Goal: Communication & Community: Participate in discussion

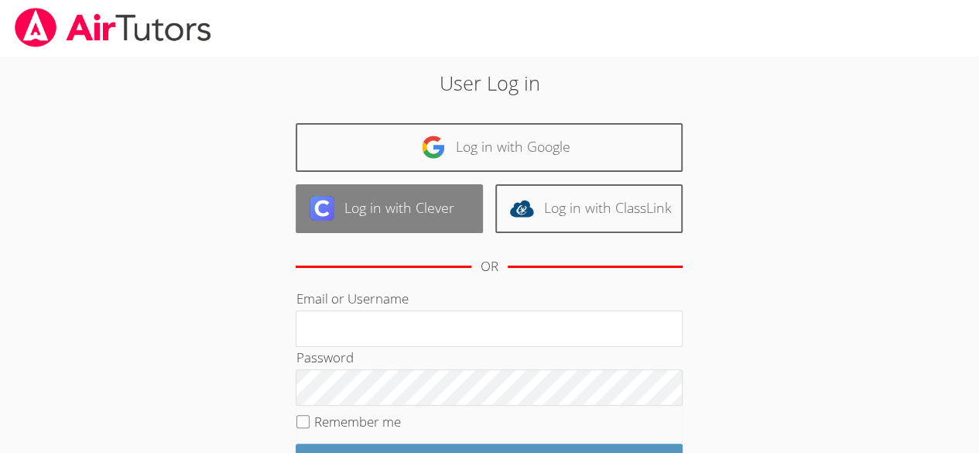
click at [361, 218] on link "Log in with Clever" at bounding box center [389, 208] width 187 height 49
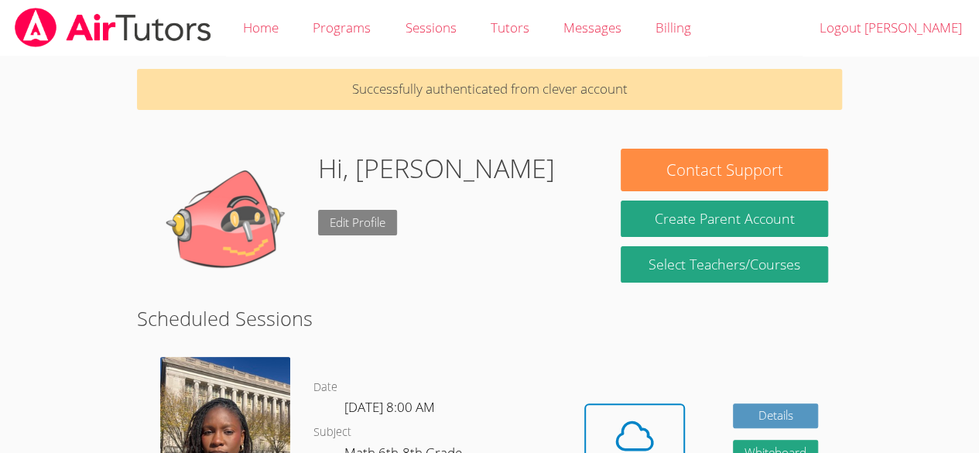
click at [387, 210] on link "Edit Profile" at bounding box center [357, 223] width 79 height 26
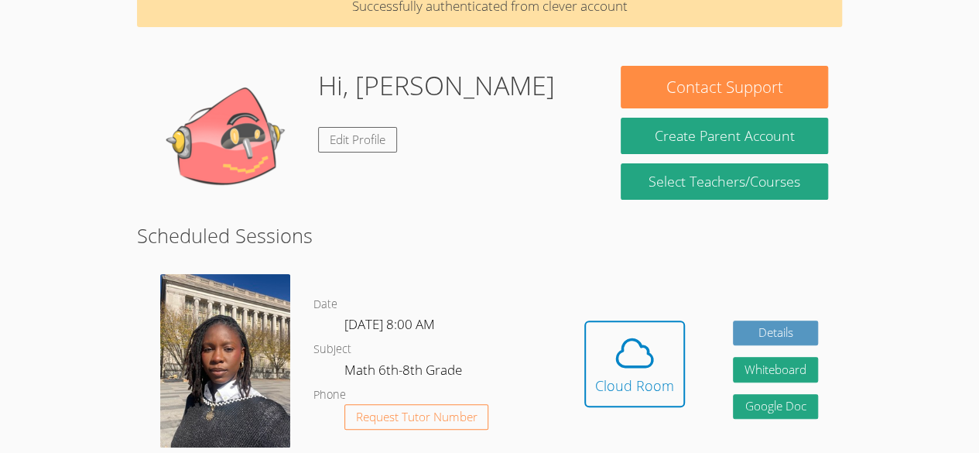
scroll to position [124, 0]
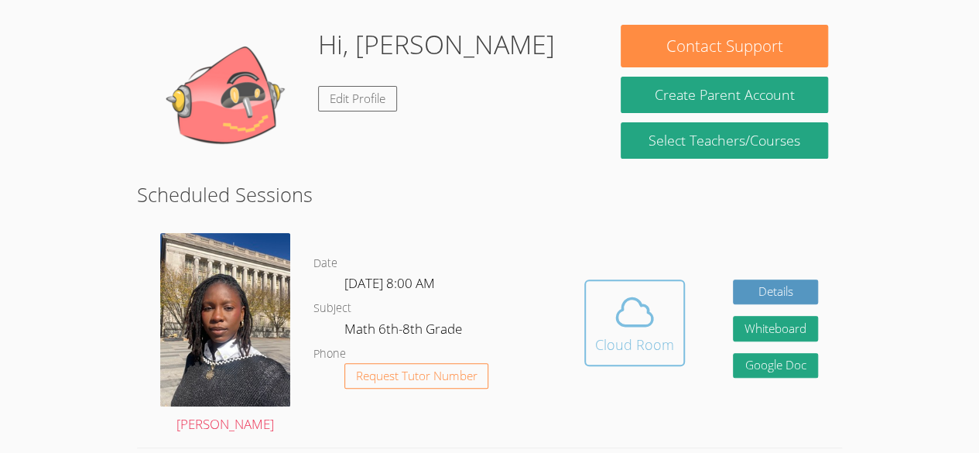
click at [642, 324] on icon at bounding box center [635, 311] width 36 height 27
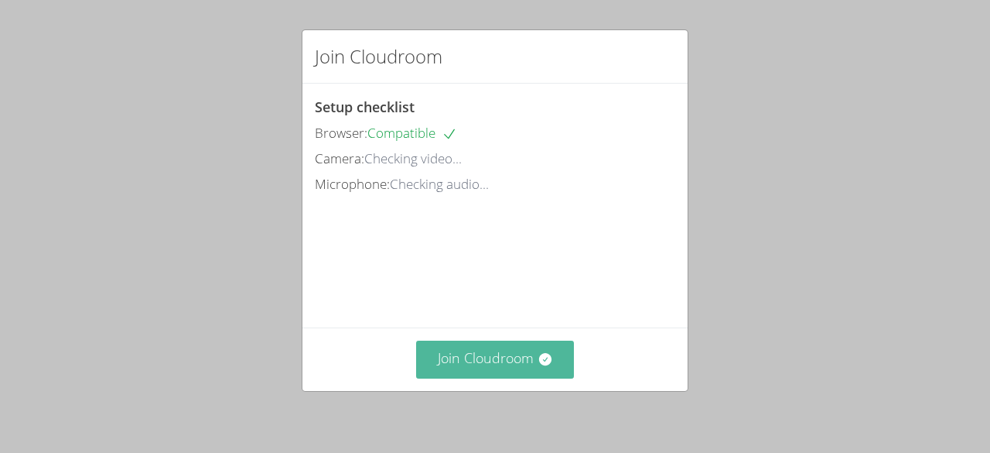
click at [489, 353] on button "Join Cloudroom" at bounding box center [495, 359] width 159 height 38
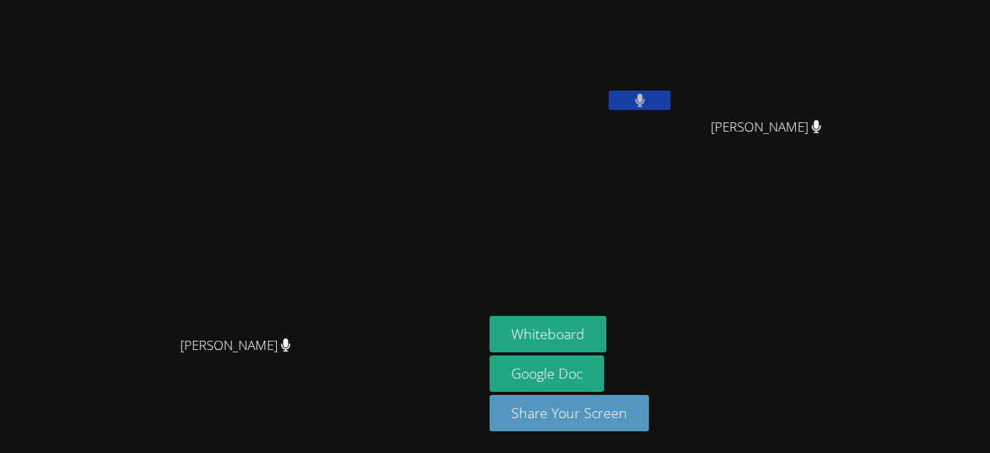
click at [635, 94] on button at bounding box center [640, 100] width 62 height 19
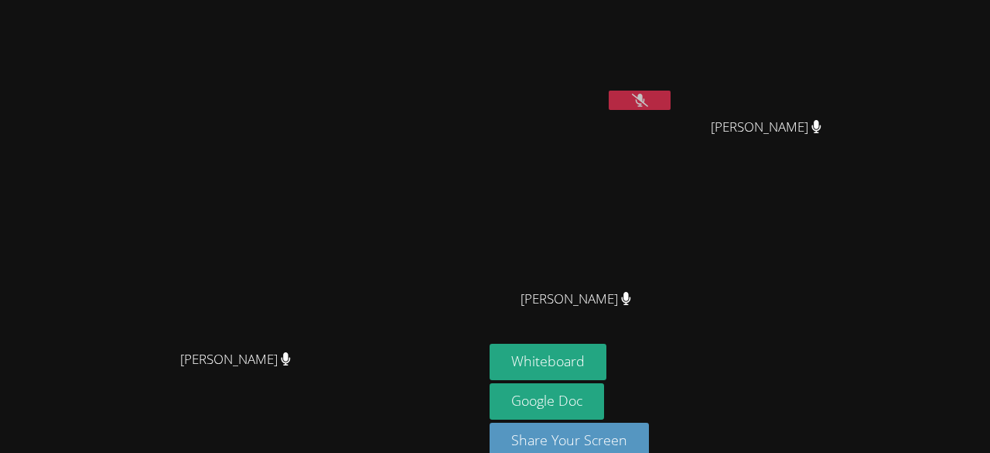
click at [785, 277] on div "Jerry Pierre Canel Wildens Gilles Wildens Gilles Mikenlove Pierre Mikenlove Pie…" at bounding box center [677, 174] width 375 height 337
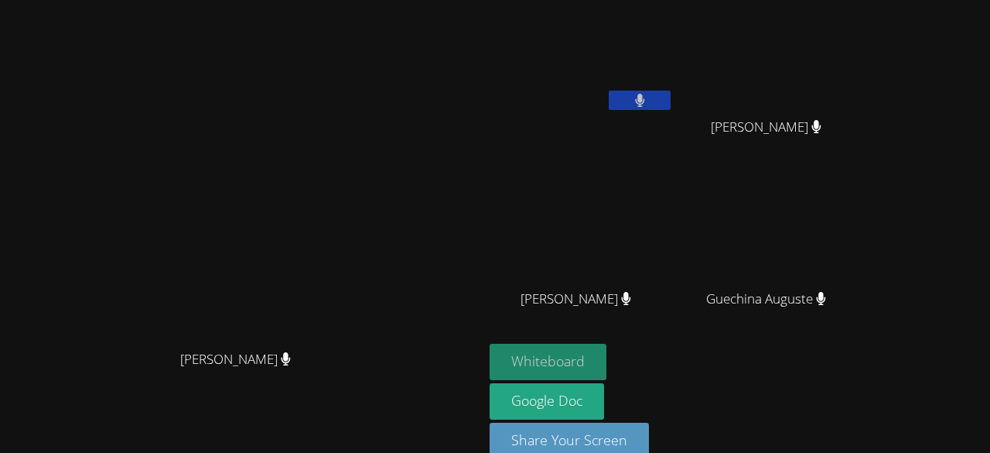
click at [607, 348] on button "Whiteboard" at bounding box center [548, 362] width 117 height 36
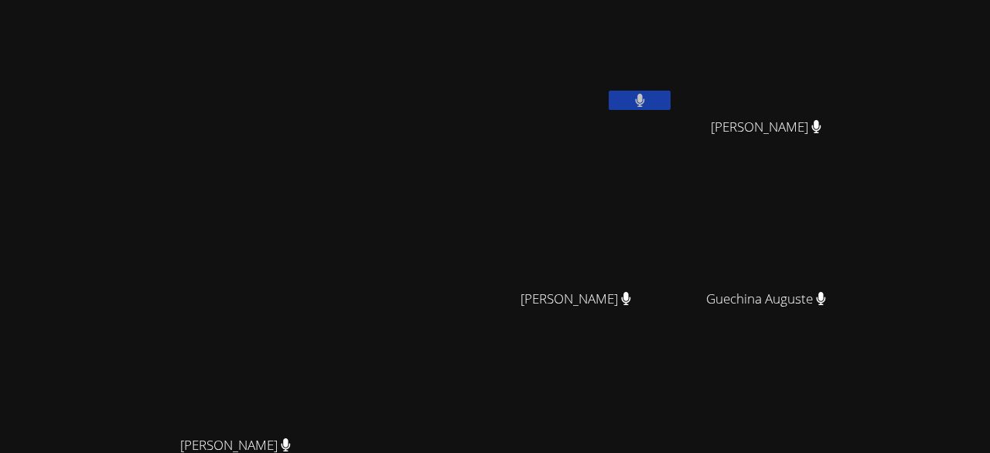
click at [616, 275] on video at bounding box center [582, 230] width 184 height 104
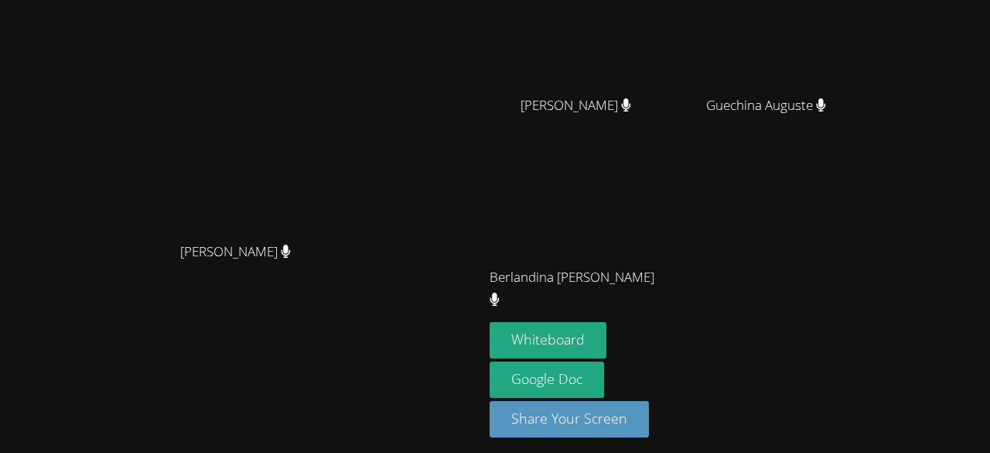
scroll to position [193, 0]
click at [607, 340] on button "Whiteboard" at bounding box center [548, 340] width 117 height 36
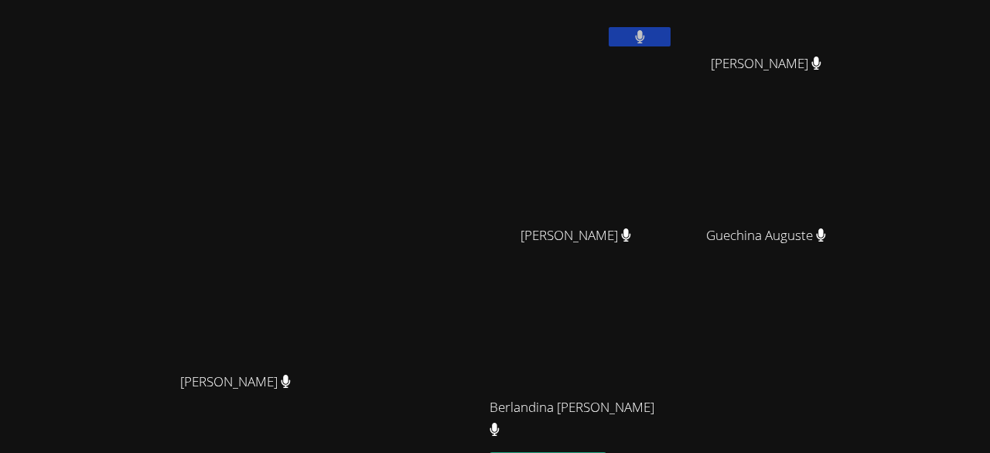
scroll to position [53, 0]
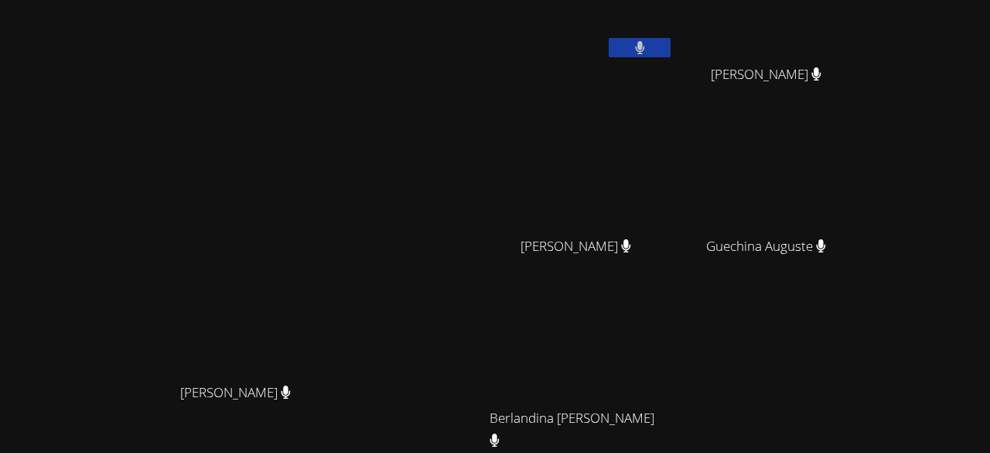
drag, startPoint x: 371, startPoint y: 46, endPoint x: 990, endPoint y: 19, distance: 618.9
click at [990, 19] on div "Darine Odigé Darine Odigé Jerry Pierre Canel Wildens Gilles Wildens Gilles Mike…" at bounding box center [495, 226] width 990 height 453
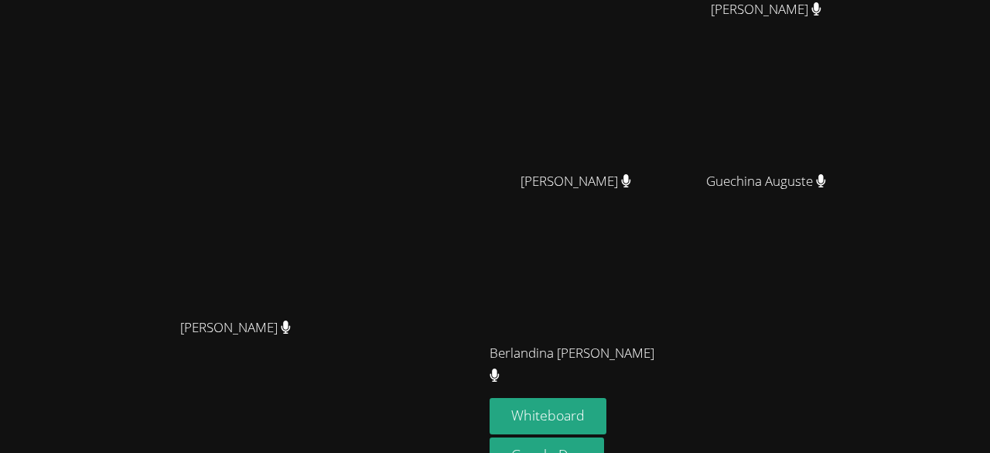
scroll to position [113, 0]
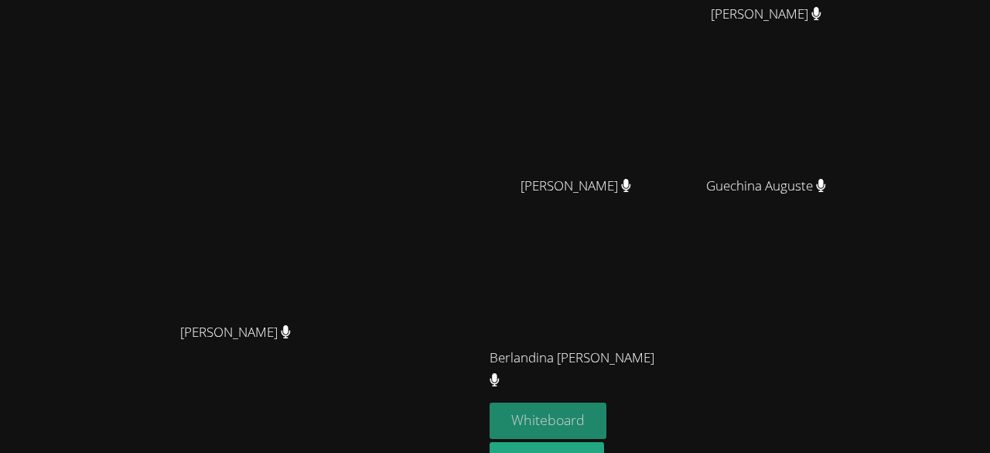
click at [607, 422] on button "Whiteboard" at bounding box center [548, 420] width 117 height 36
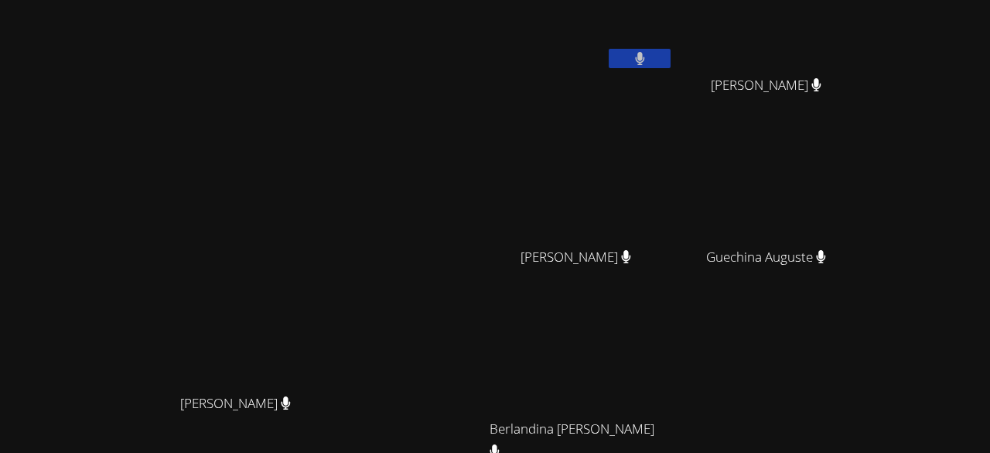
scroll to position [0, 0]
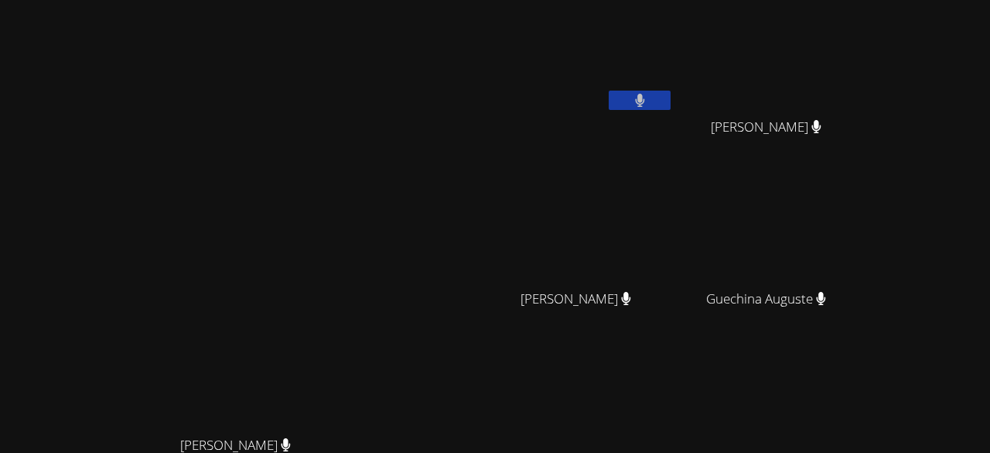
click at [210, 357] on video at bounding box center [242, 294] width 232 height 265
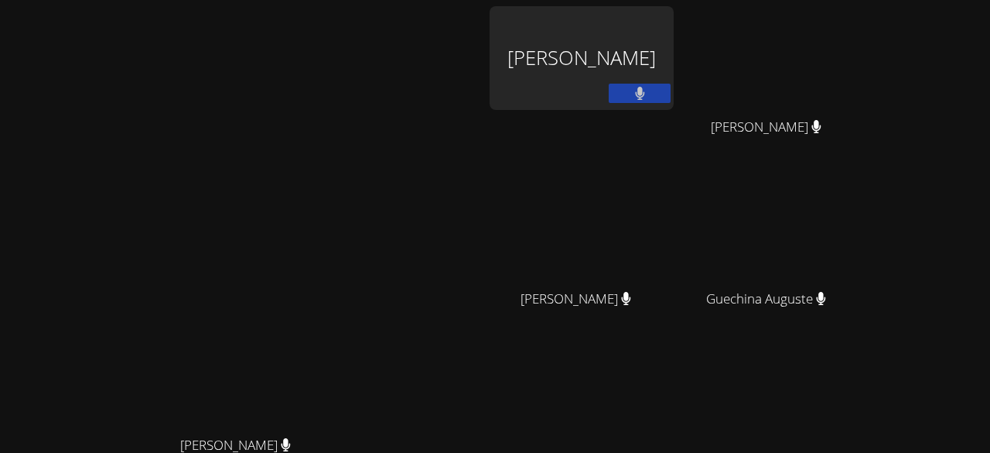
click at [621, 28] on div "Jerry Pierre Canel" at bounding box center [582, 58] width 184 height 104
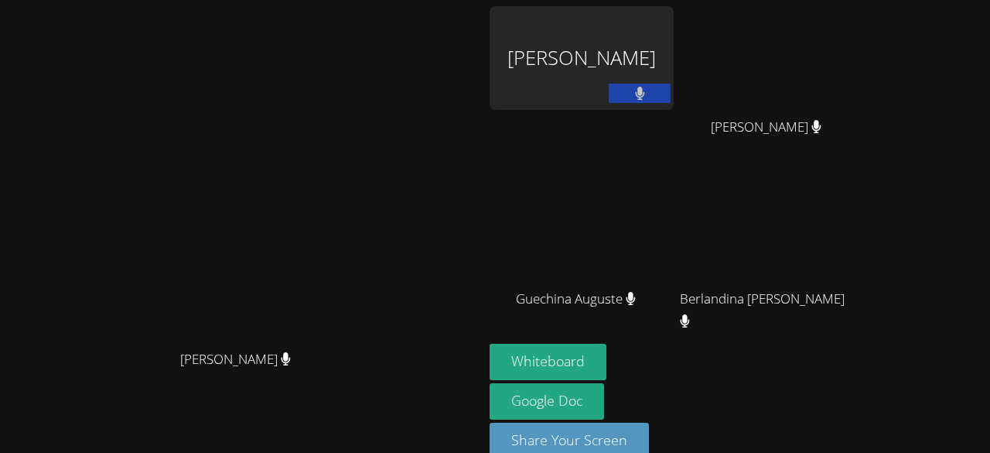
click at [358, 95] on video at bounding box center [242, 209] width 232 height 265
click at [674, 53] on div "Jerry Pierre Canel" at bounding box center [582, 58] width 184 height 104
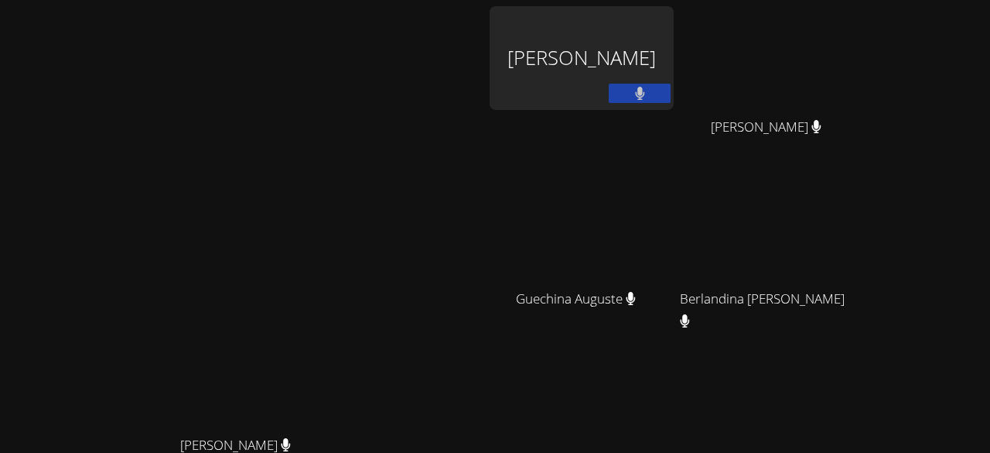
click at [642, 59] on div "Jerry Pierre Canel" at bounding box center [582, 58] width 184 height 104
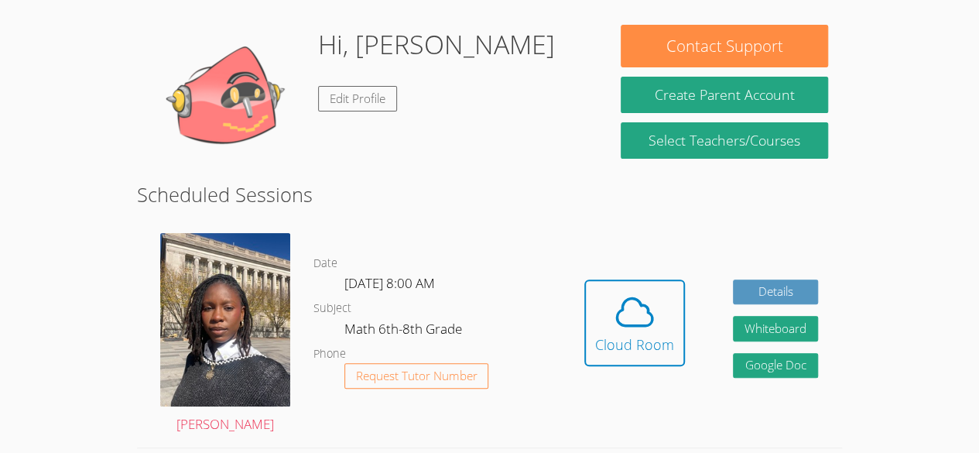
scroll to position [124, 0]
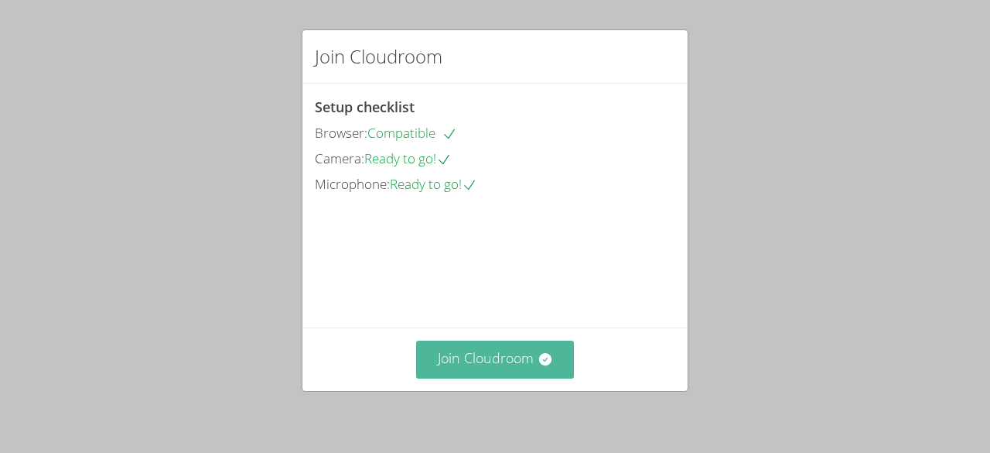
click at [529, 368] on button "Join Cloudroom" at bounding box center [495, 359] width 159 height 38
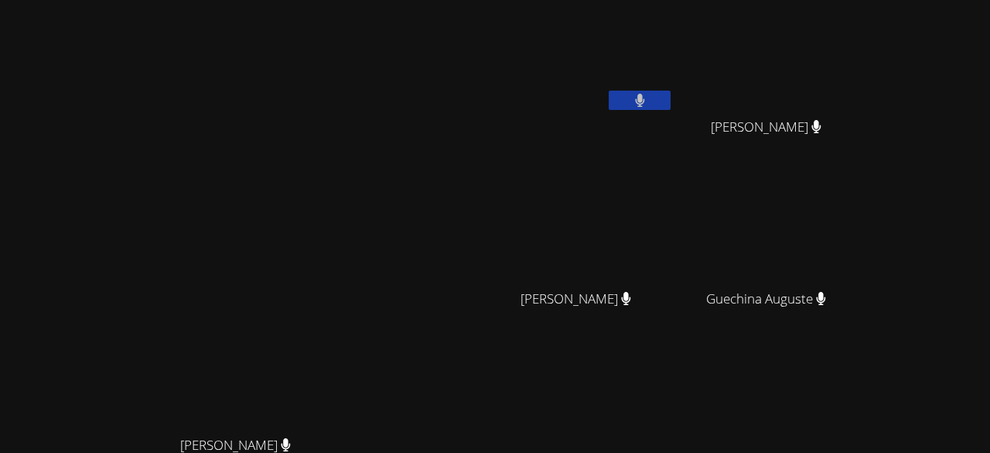
click at [77, 91] on div "[PERSON_NAME] [PERSON_NAME]" at bounding box center [241, 326] width 471 height 640
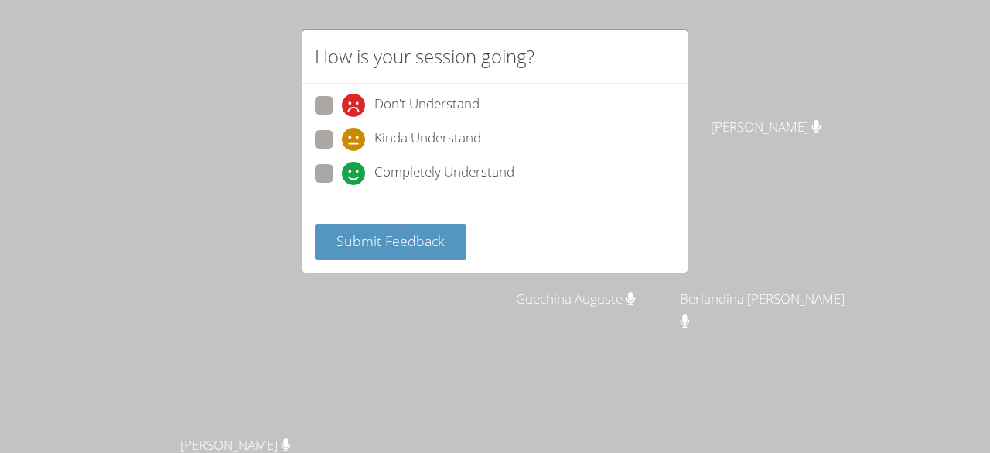
click at [313, 252] on div "Submit Feedback" at bounding box center [495, 241] width 385 height 62
click at [289, 259] on div "How is your session going? Don't Understand Kinda Understand Completely Underst…" at bounding box center [495, 226] width 990 height 453
drag, startPoint x: 289, startPoint y: 259, endPoint x: 356, endPoint y: 135, distance: 141.2
click at [356, 135] on div "How is your session going? Don't Understand Kinda Understand Completely Underst…" at bounding box center [495, 226] width 990 height 453
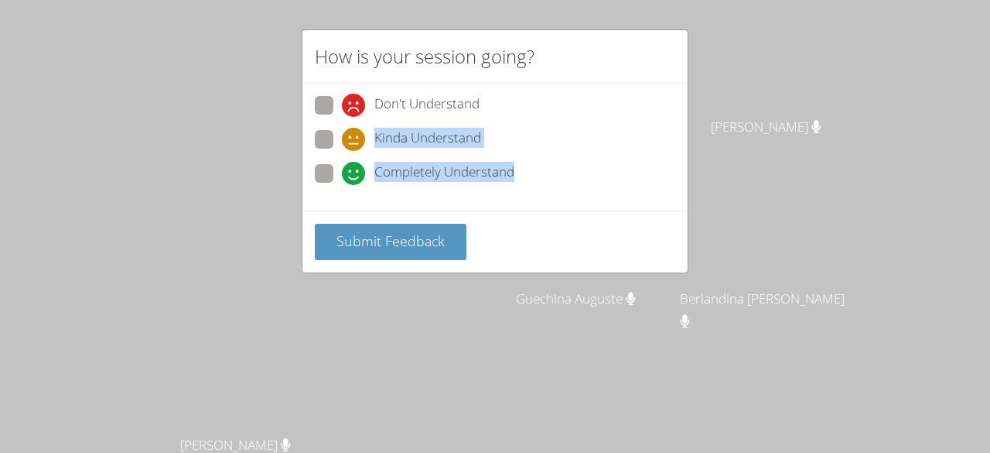
click at [342, 151] on span at bounding box center [342, 151] width 0 height 0
click at [342, 135] on input "Kinda Understand" at bounding box center [348, 136] width 13 height 13
radio input "true"
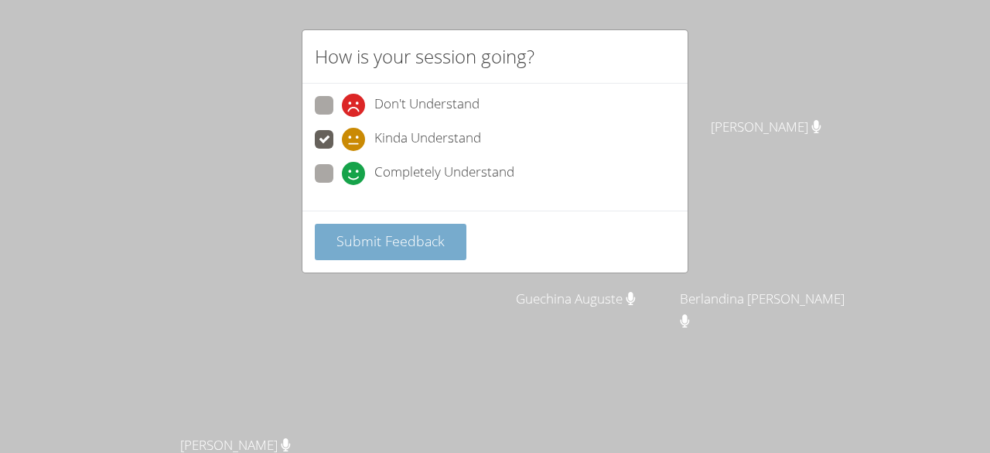
click at [358, 224] on button "Submit Feedback" at bounding box center [391, 242] width 152 height 36
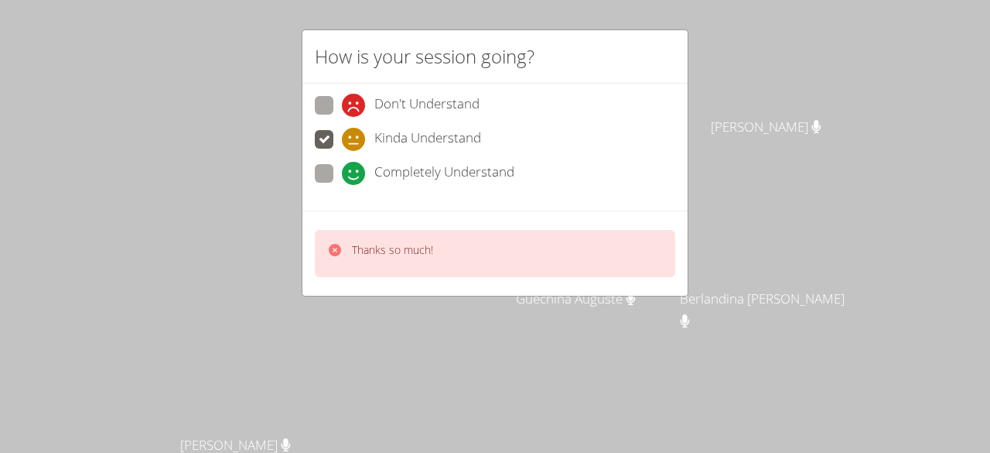
click at [342, 117] on span at bounding box center [342, 117] width 0 height 0
click at [342, 106] on input "Don't Understand" at bounding box center [348, 102] width 13 height 13
radio input "true"
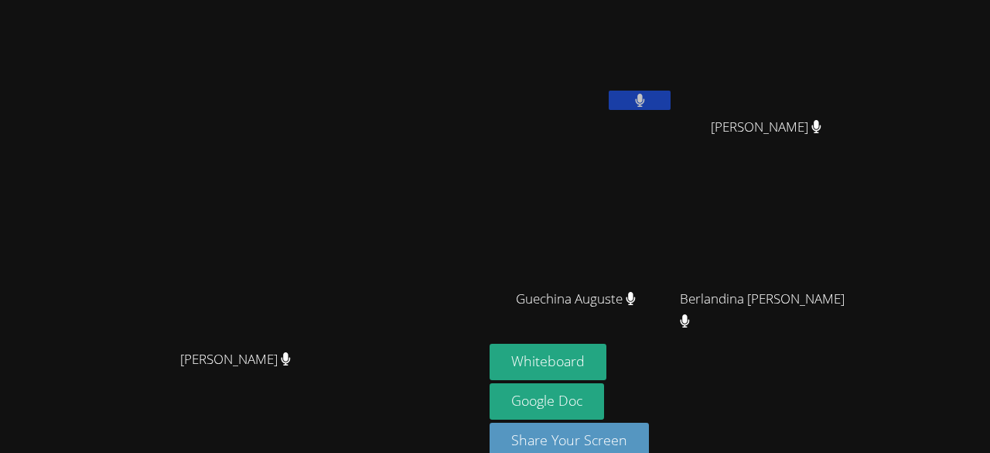
click at [583, 245] on video at bounding box center [582, 230] width 184 height 104
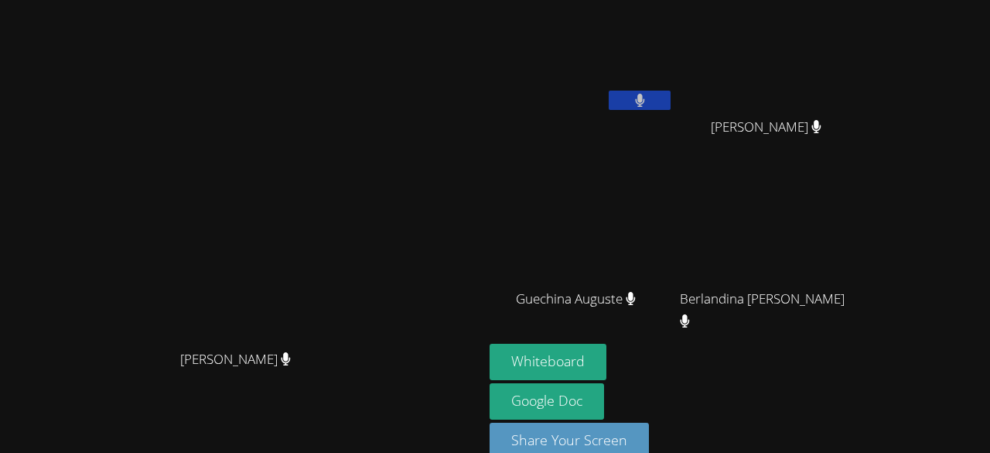
click at [583, 245] on video at bounding box center [582, 230] width 184 height 104
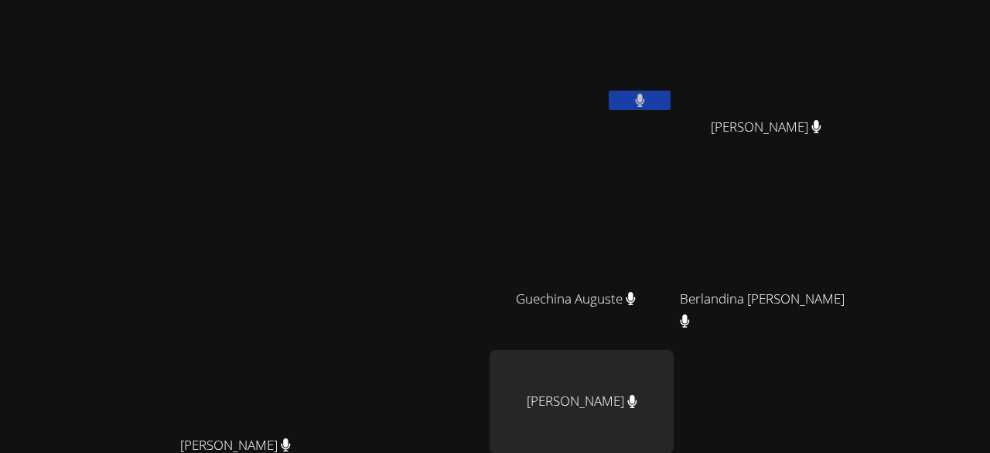
drag, startPoint x: 583, startPoint y: 245, endPoint x: 643, endPoint y: 231, distance: 61.8
click at [643, 231] on video at bounding box center [582, 230] width 184 height 104
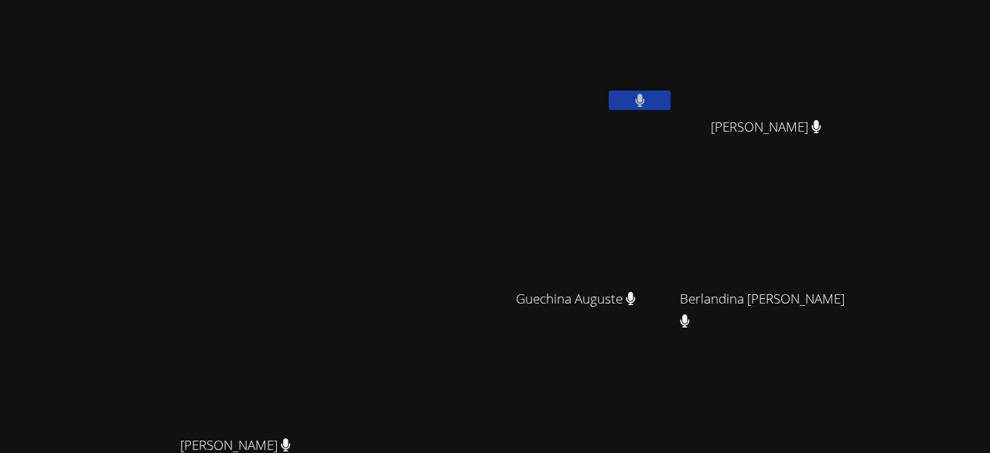
click at [659, 72] on video at bounding box center [582, 58] width 184 height 104
click at [477, 207] on div "[PERSON_NAME]" at bounding box center [241, 294] width 471 height 265
